Goal: Task Accomplishment & Management: Manage account settings

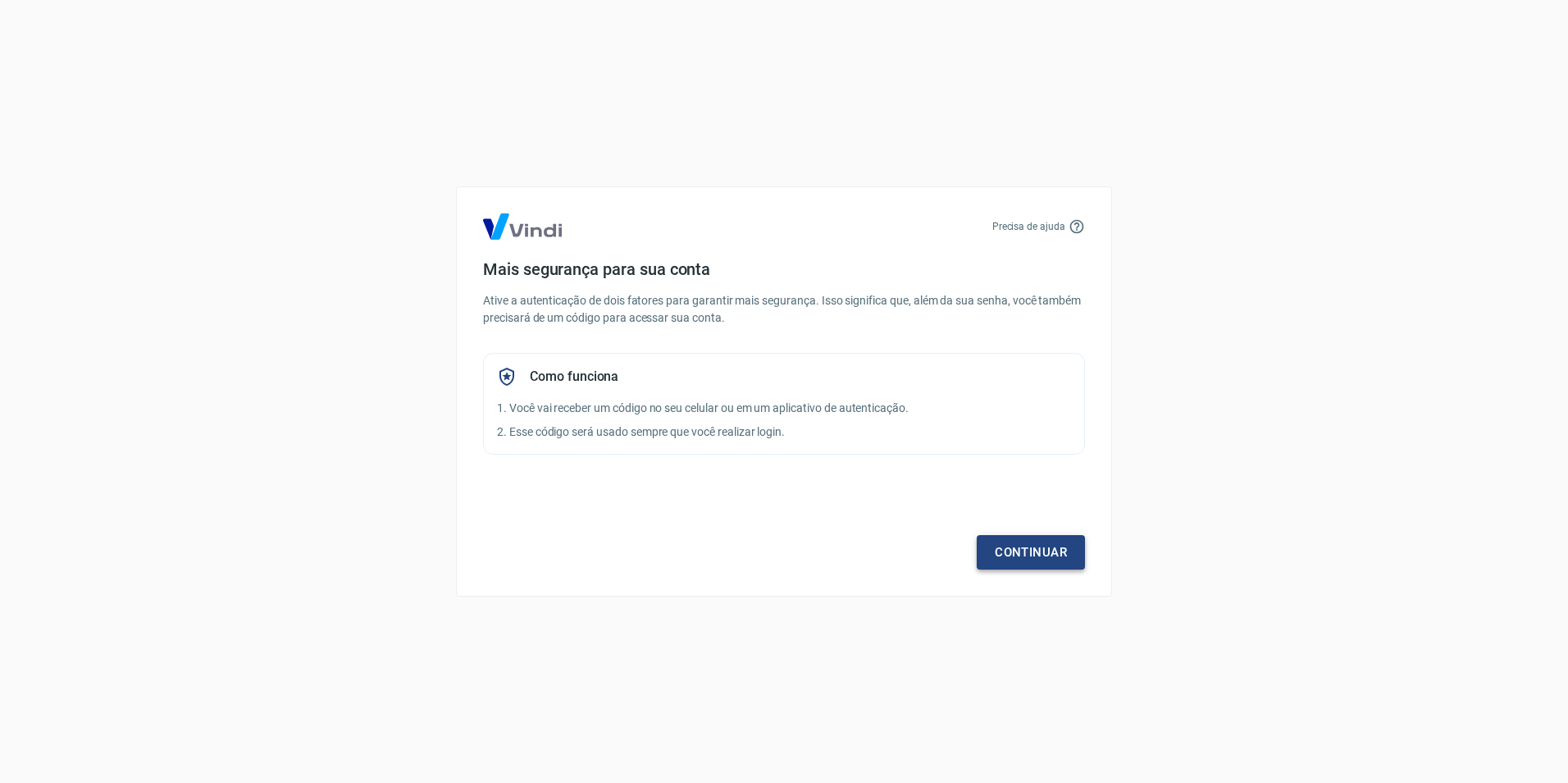
click at [1014, 552] on link "Continuar" at bounding box center [1030, 552] width 108 height 34
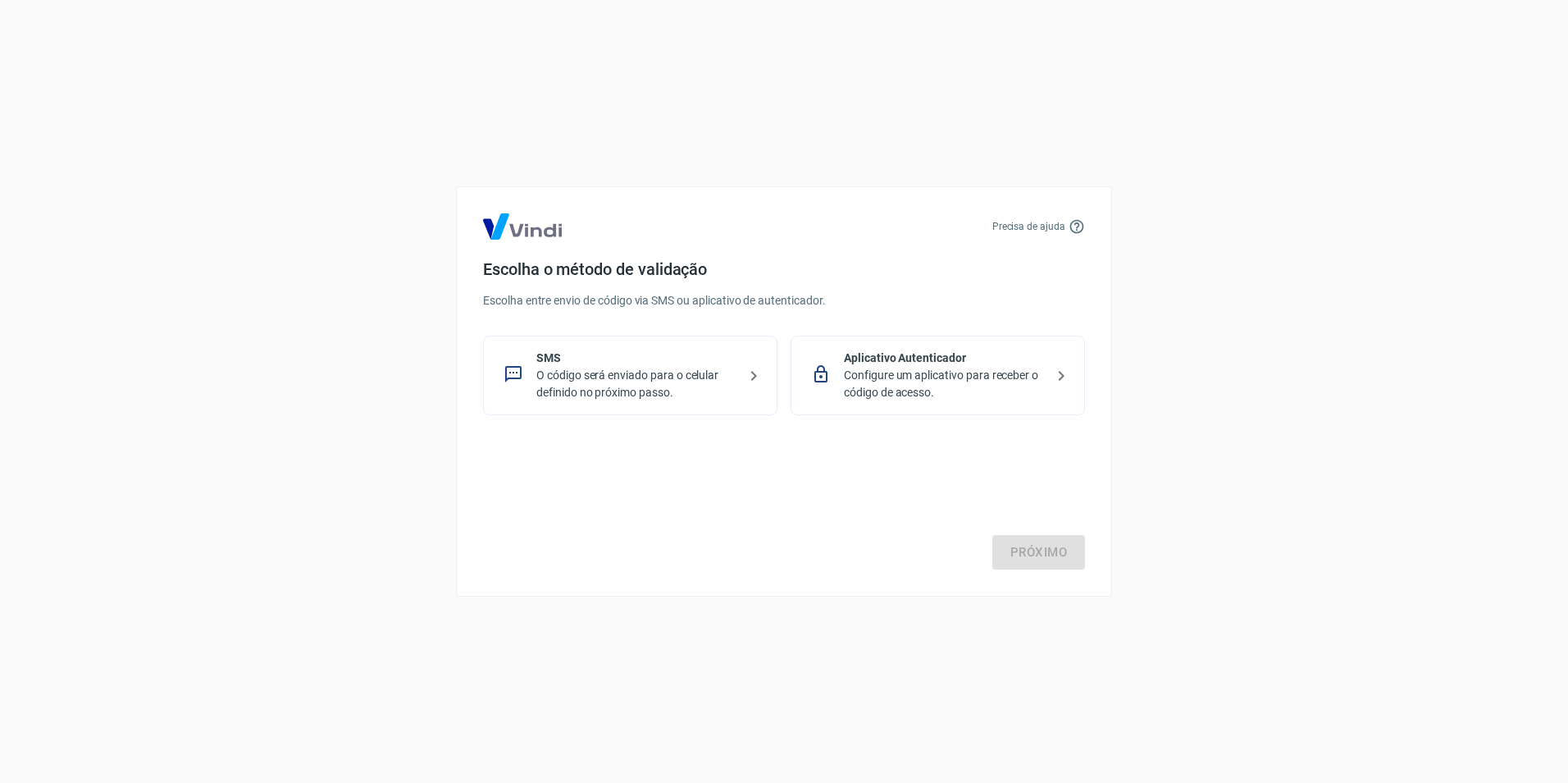
click at [913, 380] on p "Configure um aplicativo para receber o código de acesso." at bounding box center [944, 384] width 201 height 34
click at [1051, 554] on link "Próximo" at bounding box center [1038, 552] width 92 height 34
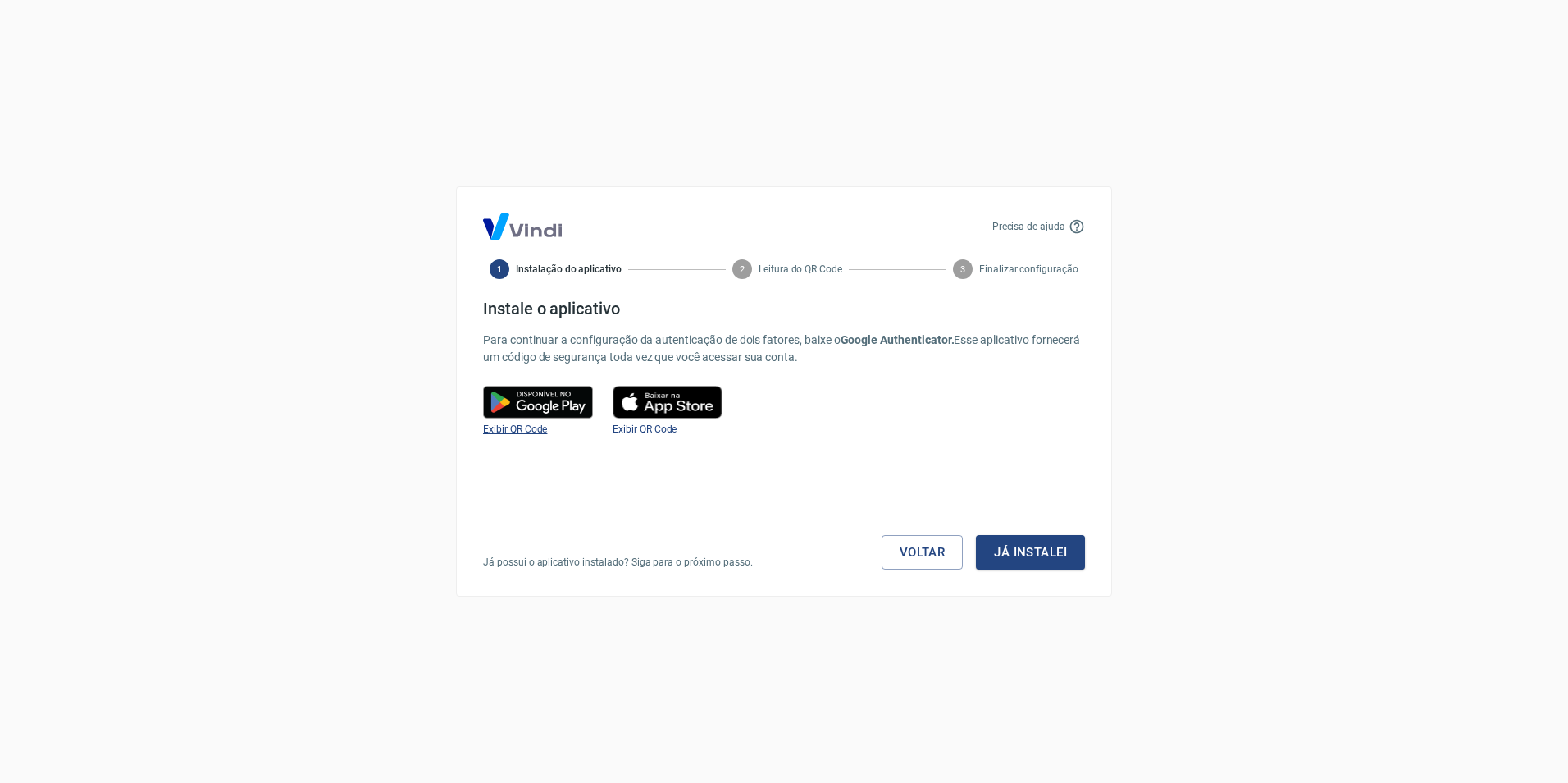
click at [520, 431] on span "Exibir QR Code" at bounding box center [515, 429] width 64 height 12
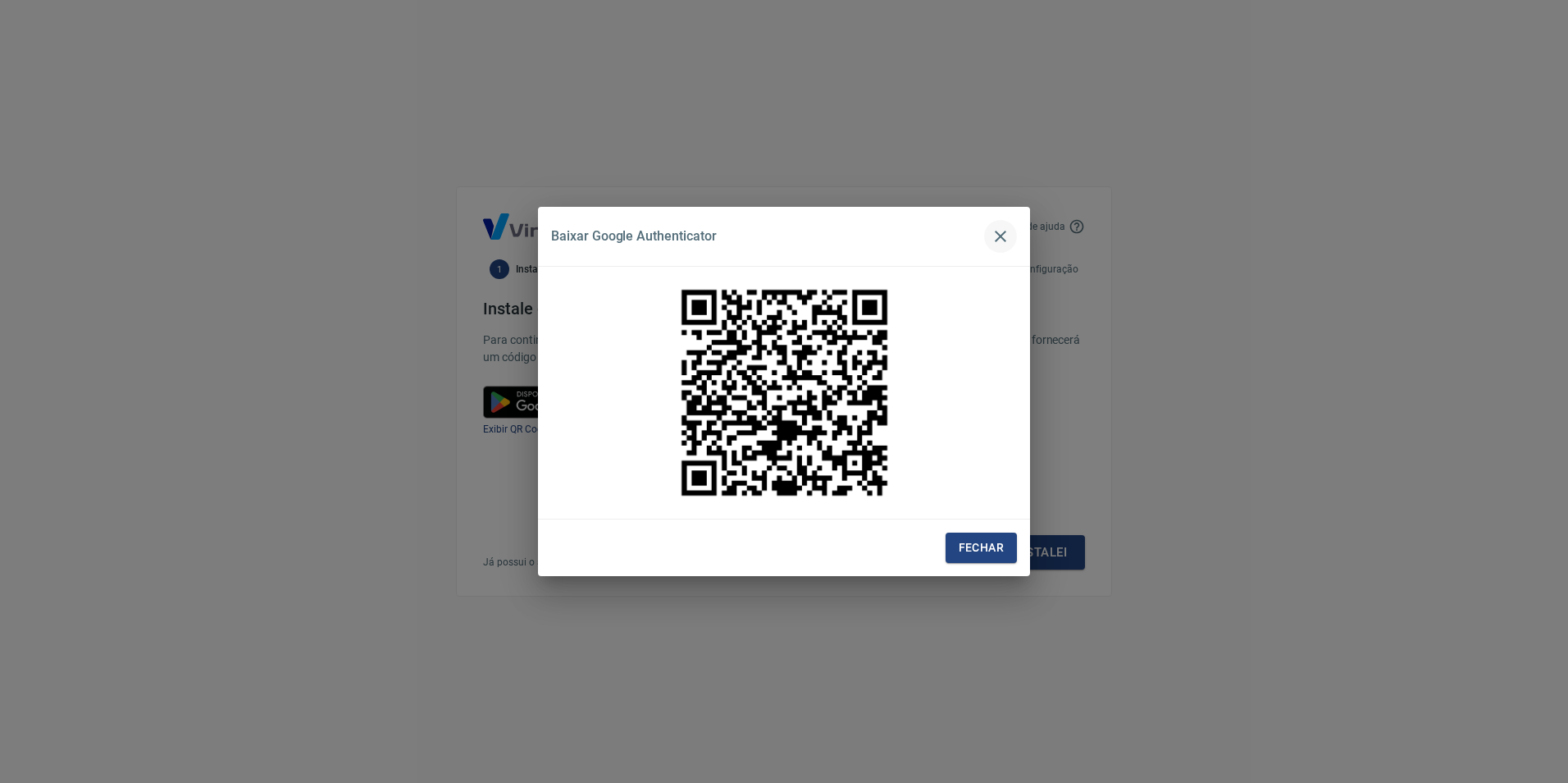
click at [1007, 233] on icon "button" at bounding box center [1001, 236] width 20 height 20
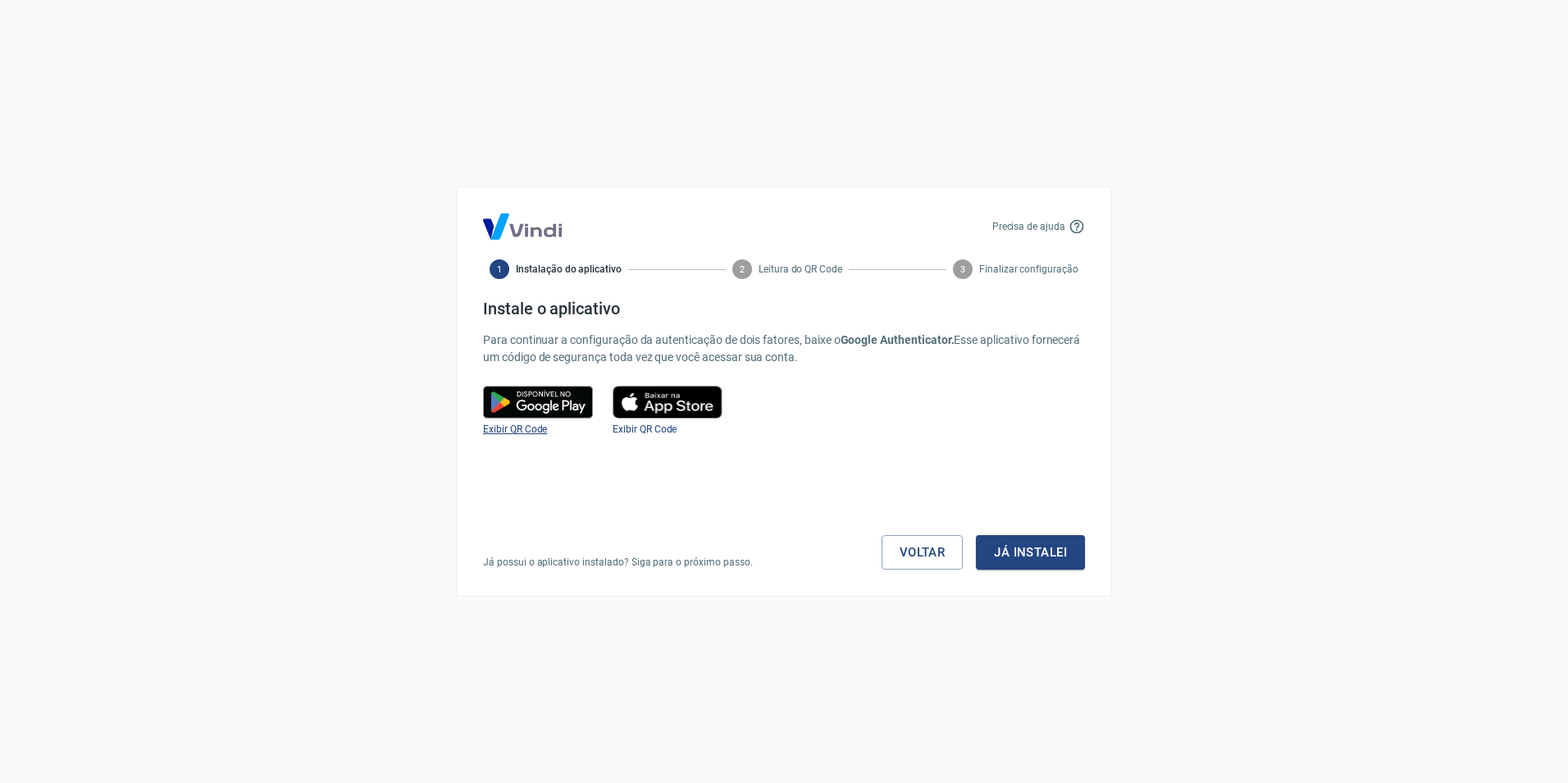
click at [515, 431] on span "Exibir QR Code" at bounding box center [515, 429] width 64 height 12
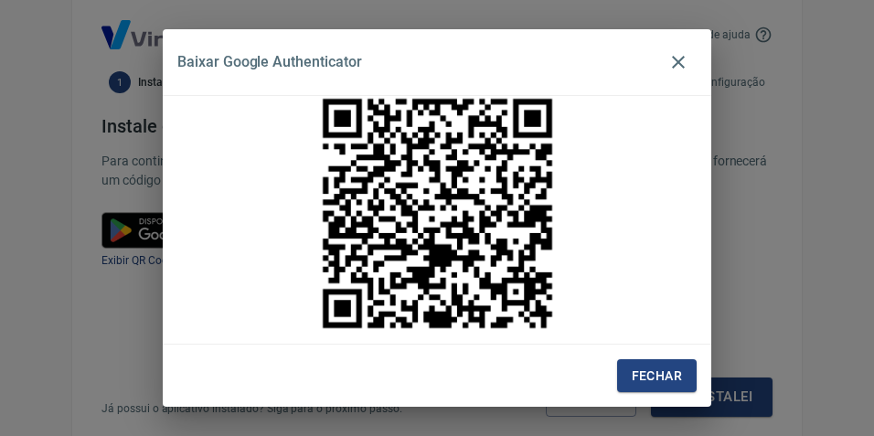
scroll to position [22, 0]
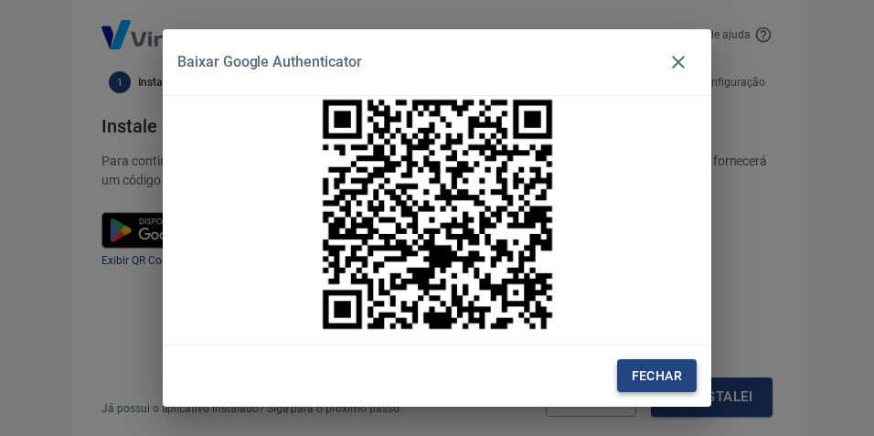
click at [670, 383] on button "Fechar" at bounding box center [657, 376] width 80 height 34
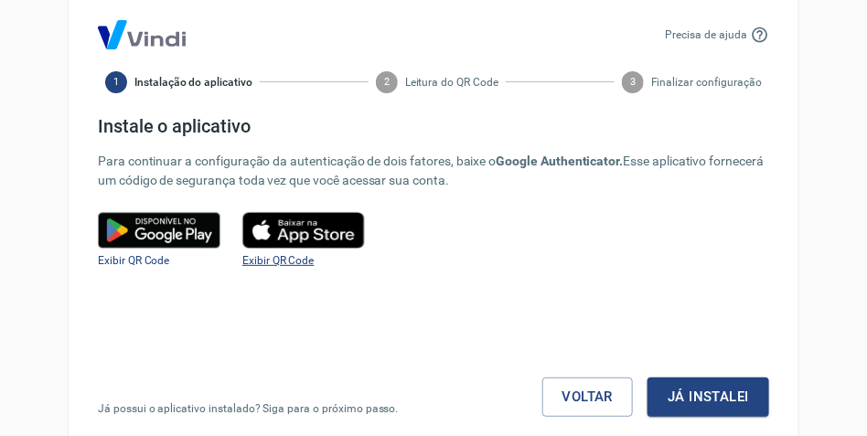
click at [302, 255] on span "Exibir QR Code" at bounding box center [277, 260] width 71 height 13
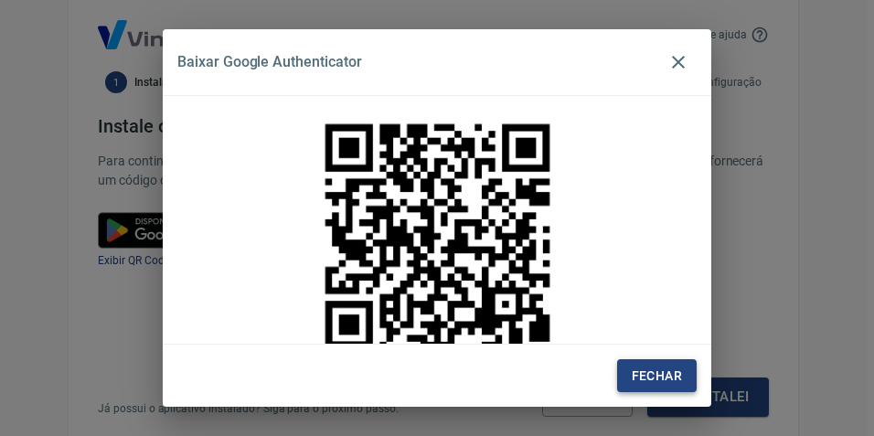
click at [679, 371] on button "Fechar" at bounding box center [657, 376] width 80 height 34
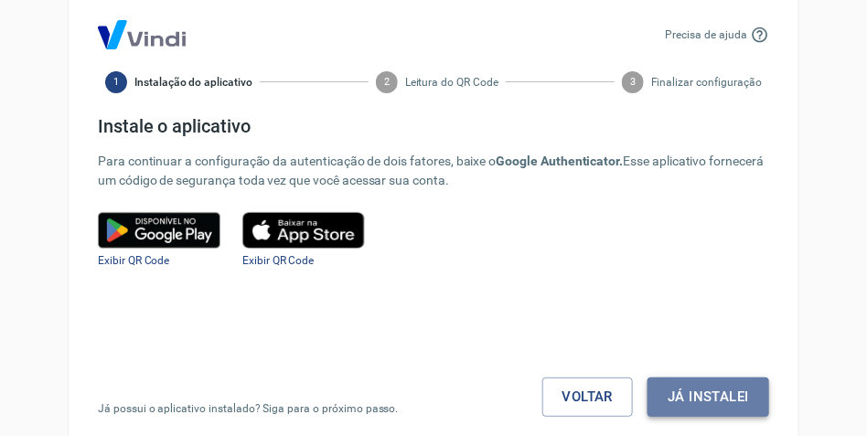
click at [710, 392] on button "Já instalei" at bounding box center [709, 397] width 122 height 38
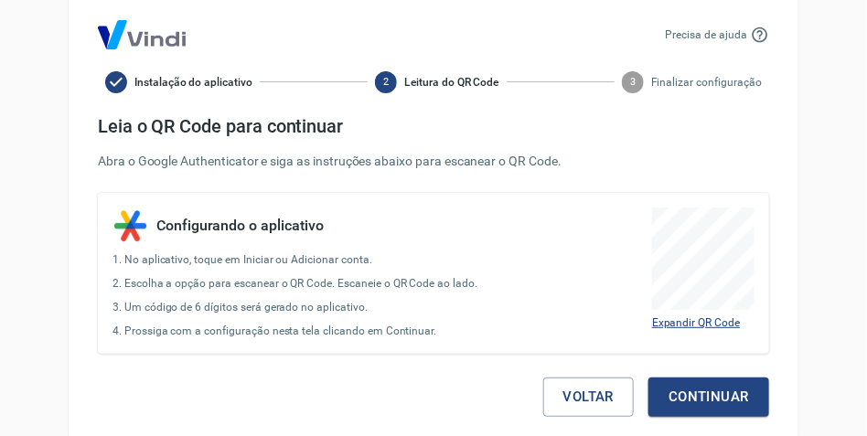
click at [693, 329] on span "Expandir QR Code" at bounding box center [696, 322] width 88 height 13
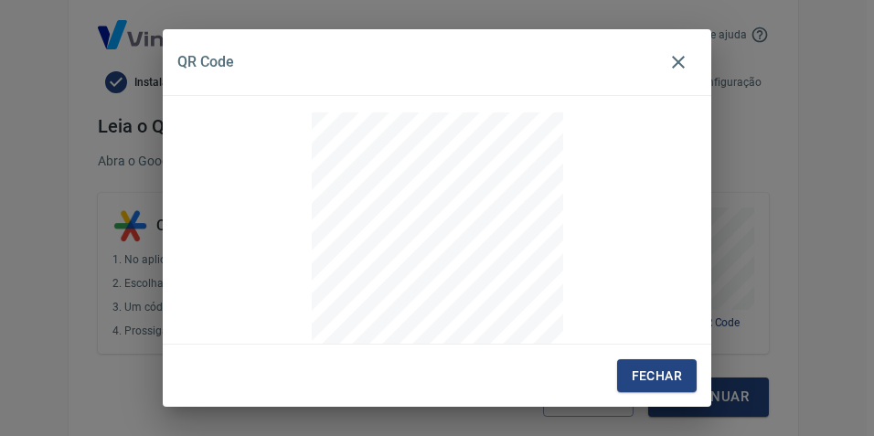
scroll to position [33, 0]
click at [680, 59] on icon "button" at bounding box center [678, 62] width 13 height 13
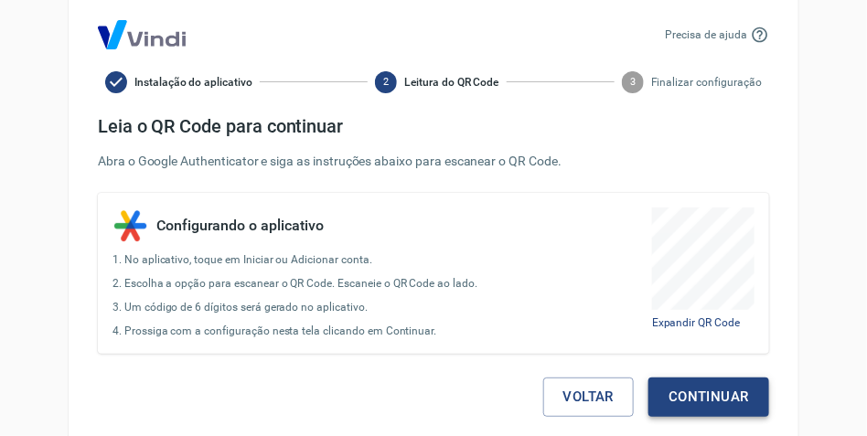
click at [702, 385] on button "Continuar" at bounding box center [708, 397] width 121 height 38
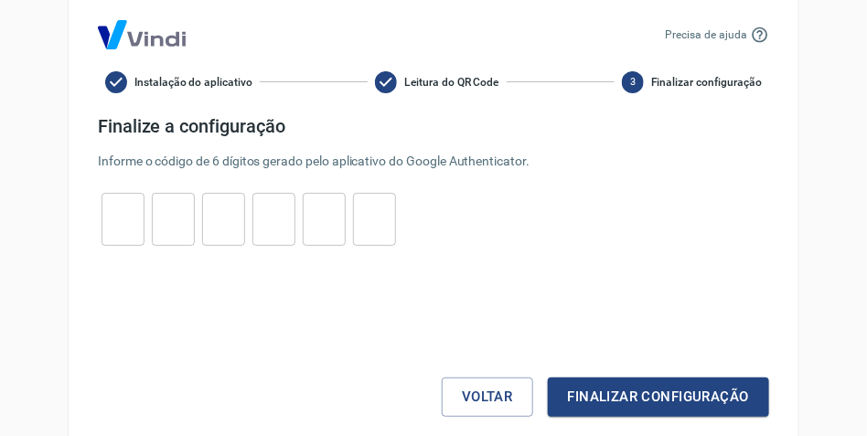
click at [85, 223] on div "Precisa de ajuda Instalação do aplicativo Leitura do QR Code 3 Finalizar config…" at bounding box center [434, 218] width 732 height 457
click at [120, 220] on input "tel" at bounding box center [123, 218] width 43 height 39
type input "9"
type input "6"
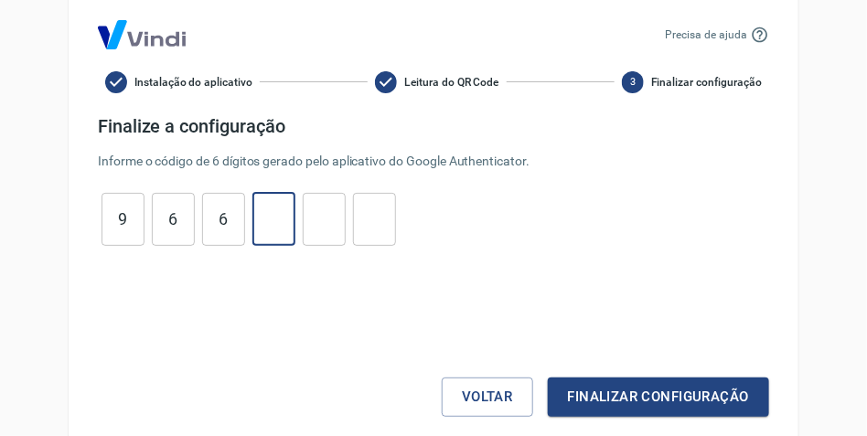
type input "7"
type input "1"
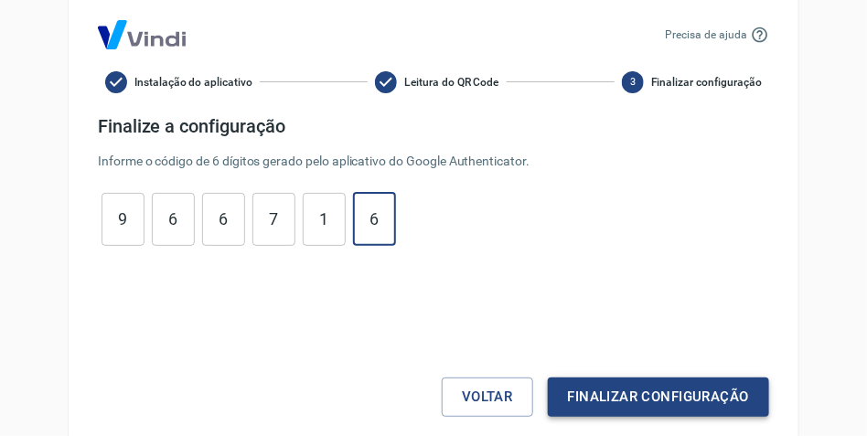
type input "6"
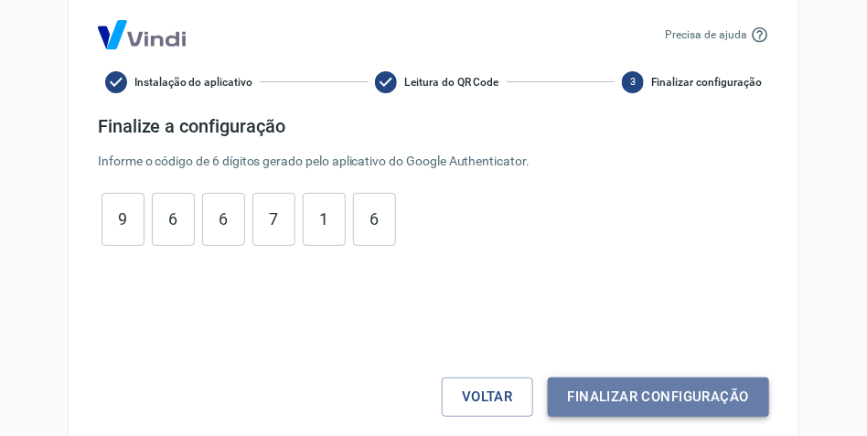
click at [633, 391] on button "Finalizar configuração" at bounding box center [658, 397] width 221 height 38
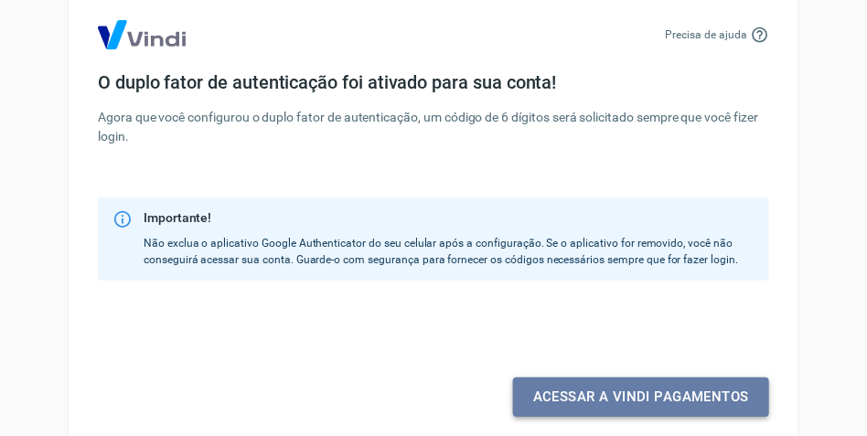
click at [610, 387] on link "Acessar a Vindi pagamentos" at bounding box center [641, 397] width 256 height 38
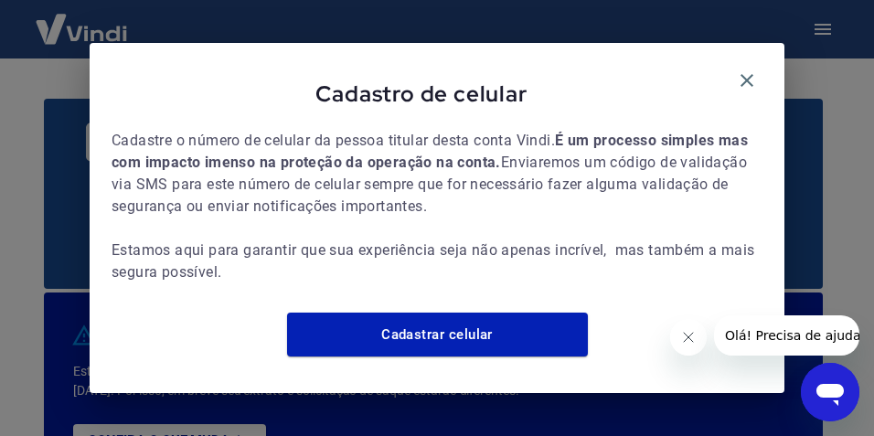
click at [684, 342] on icon "Fechar mensagem da empresa" at bounding box center [687, 337] width 15 height 15
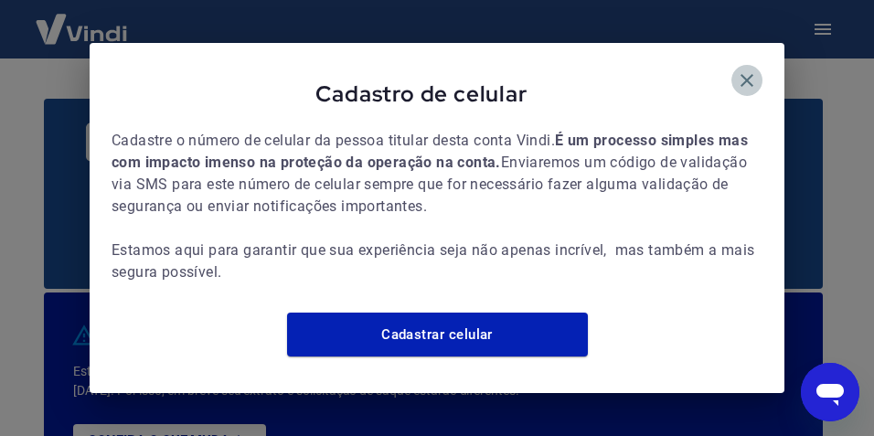
click at [740, 70] on icon "button" at bounding box center [747, 81] width 22 height 22
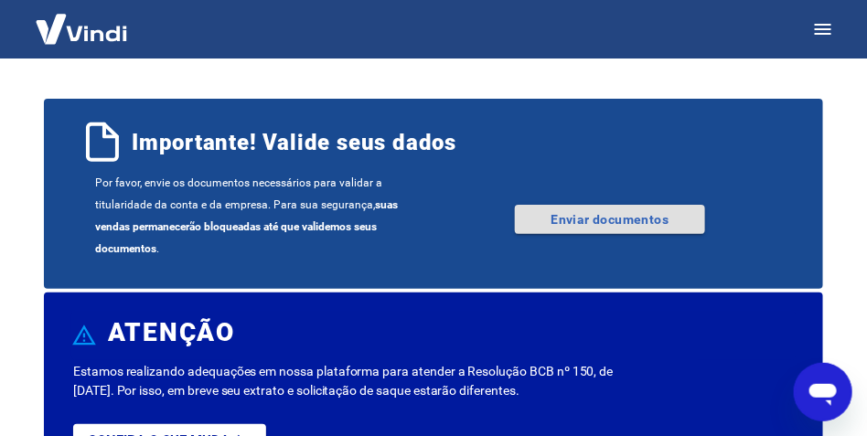
click at [560, 215] on link "Enviar documentos" at bounding box center [610, 219] width 190 height 29
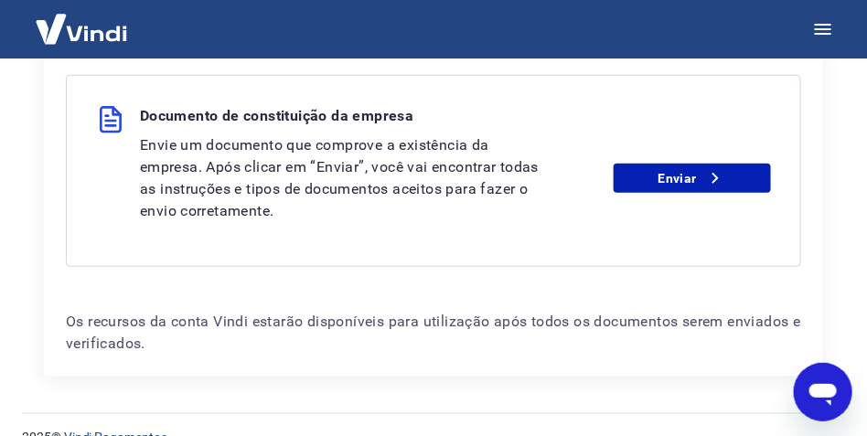
scroll to position [464, 0]
